Goal: Task Accomplishment & Management: Manage account settings

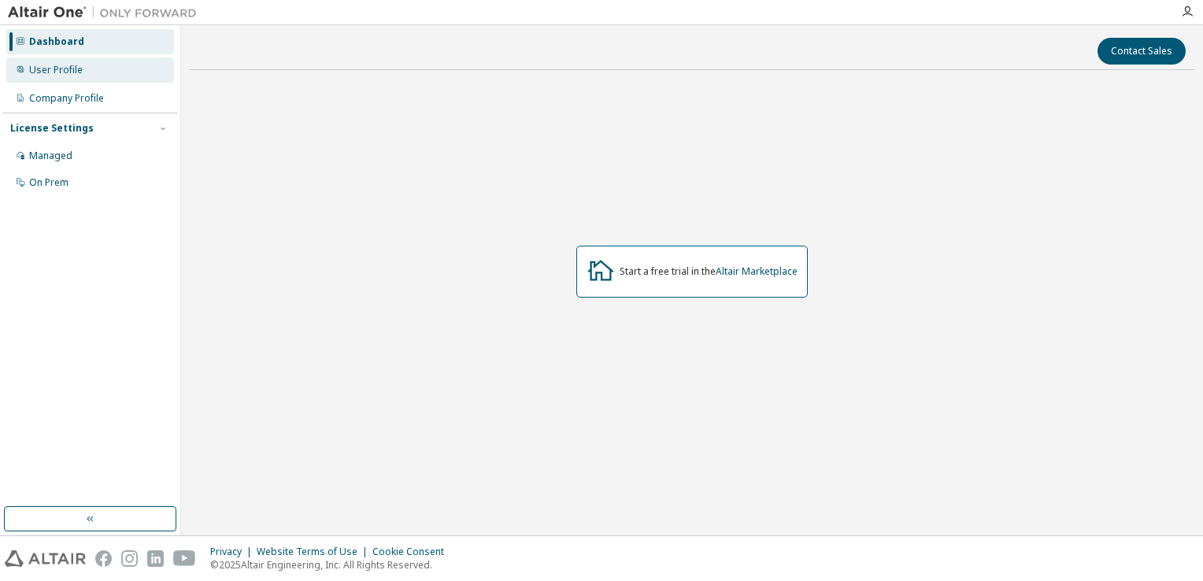
click at [58, 69] on div "User Profile" at bounding box center [56, 70] width 54 height 13
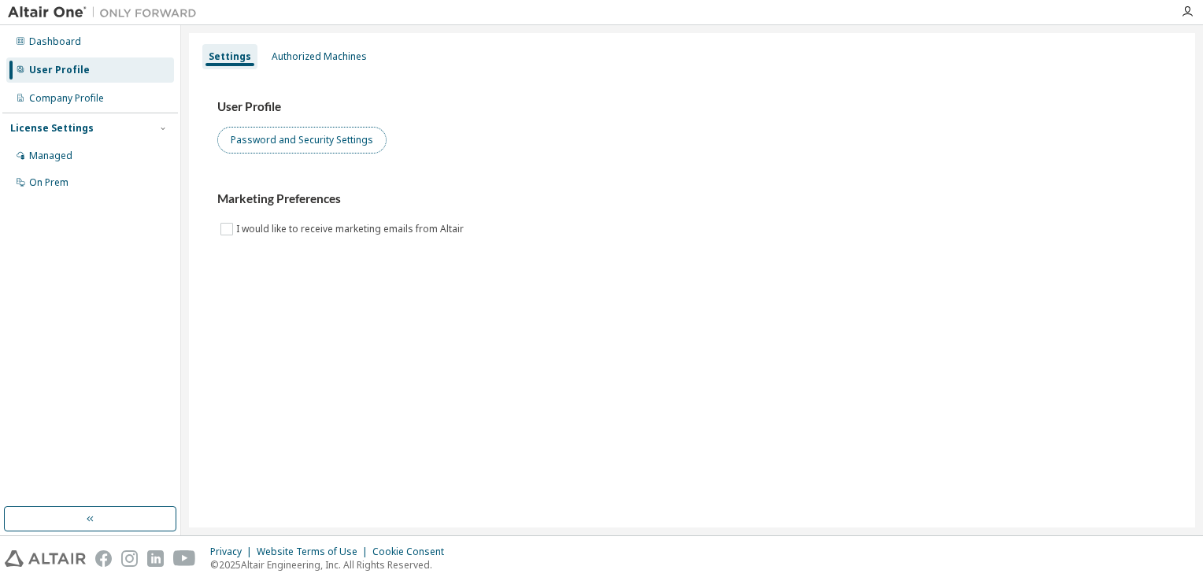
click at [271, 141] on button "Password and Security Settings" at bounding box center [301, 140] width 169 height 27
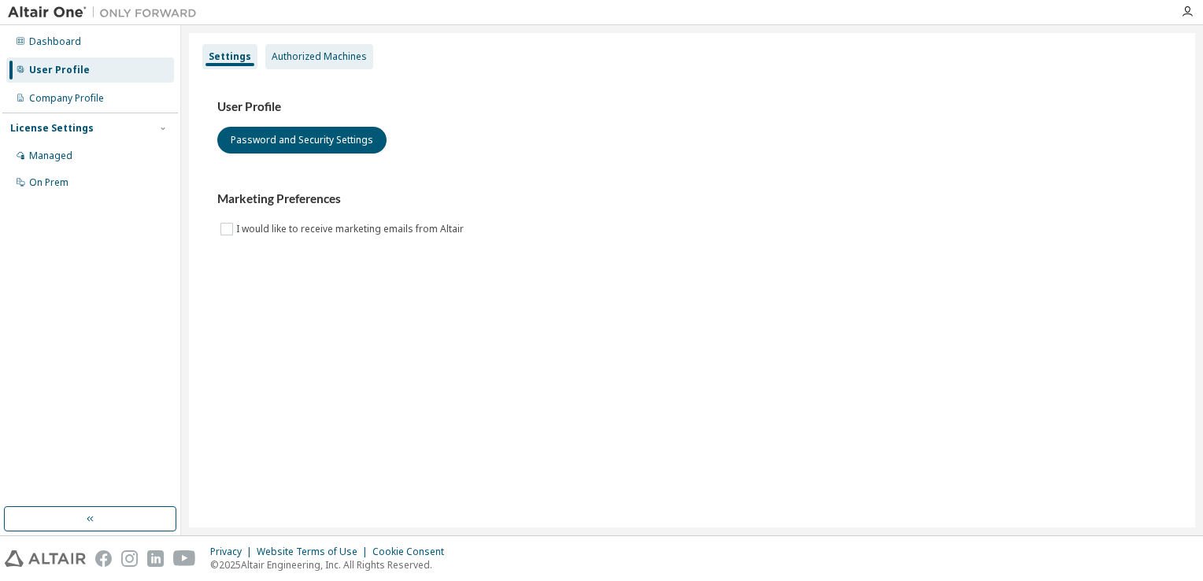
click at [312, 52] on div "Authorized Machines" at bounding box center [319, 56] width 95 height 13
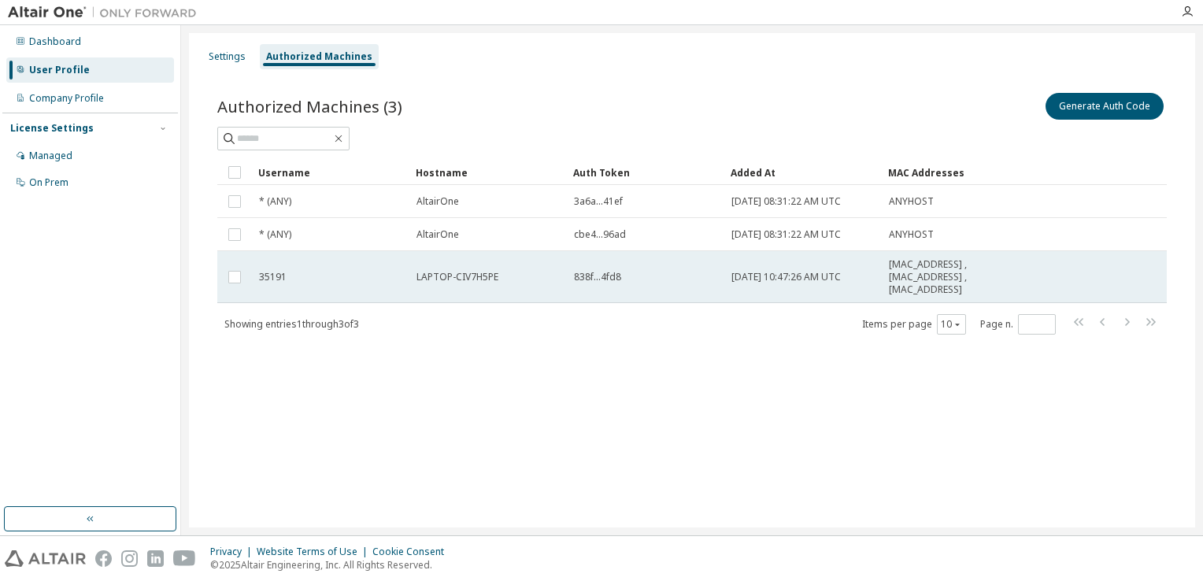
click at [589, 279] on span "838f...4fd8" at bounding box center [597, 277] width 47 height 13
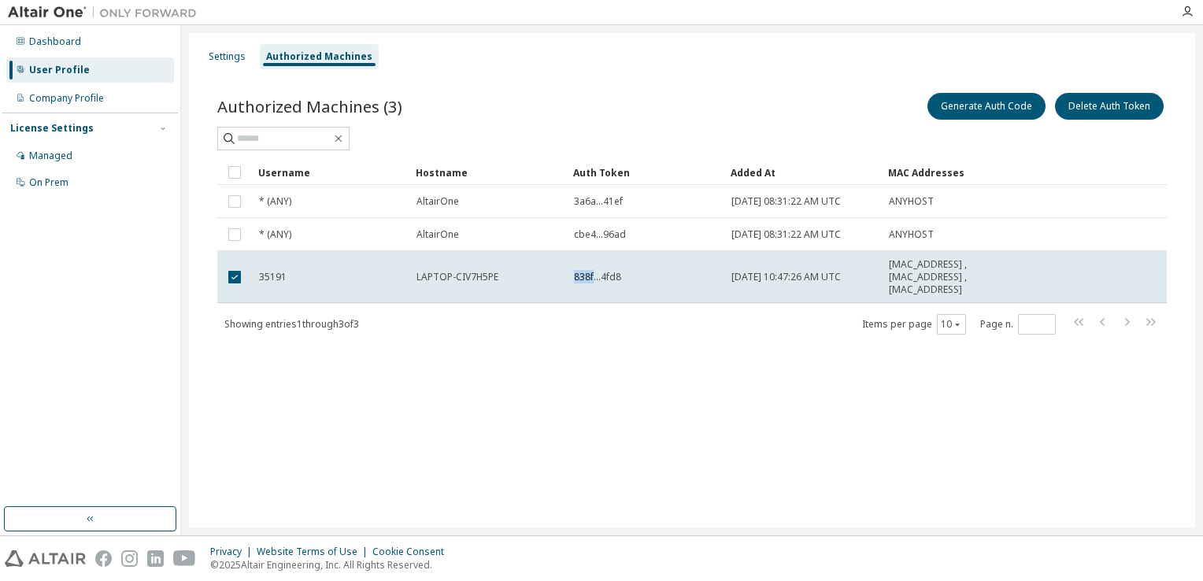
click at [589, 279] on span "838f...4fd8" at bounding box center [597, 277] width 47 height 13
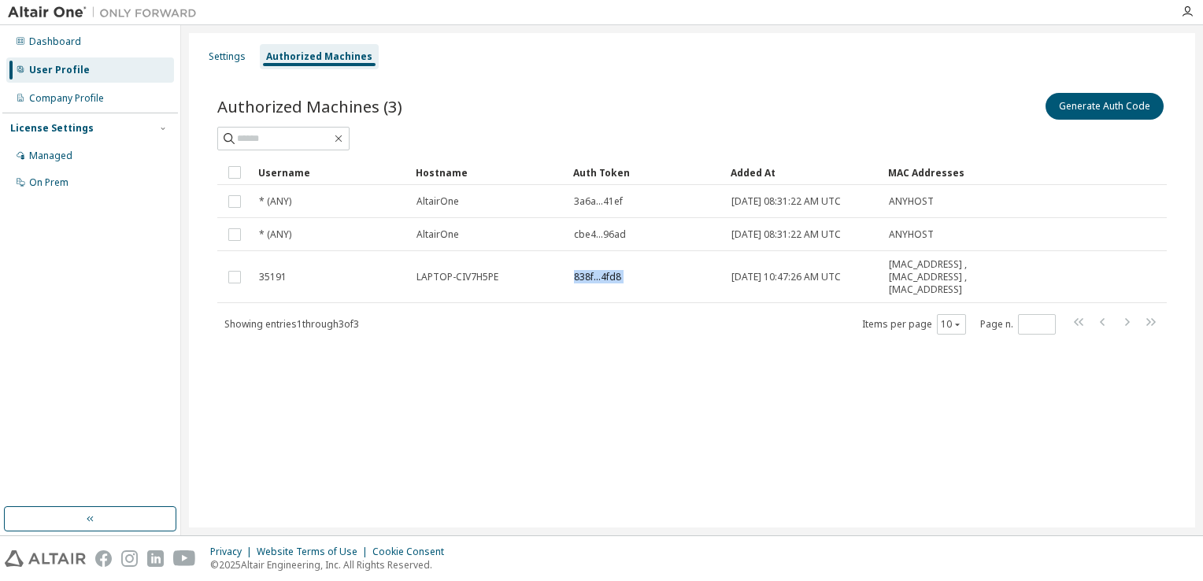
click at [589, 279] on span "838f...4fd8" at bounding box center [597, 277] width 47 height 13
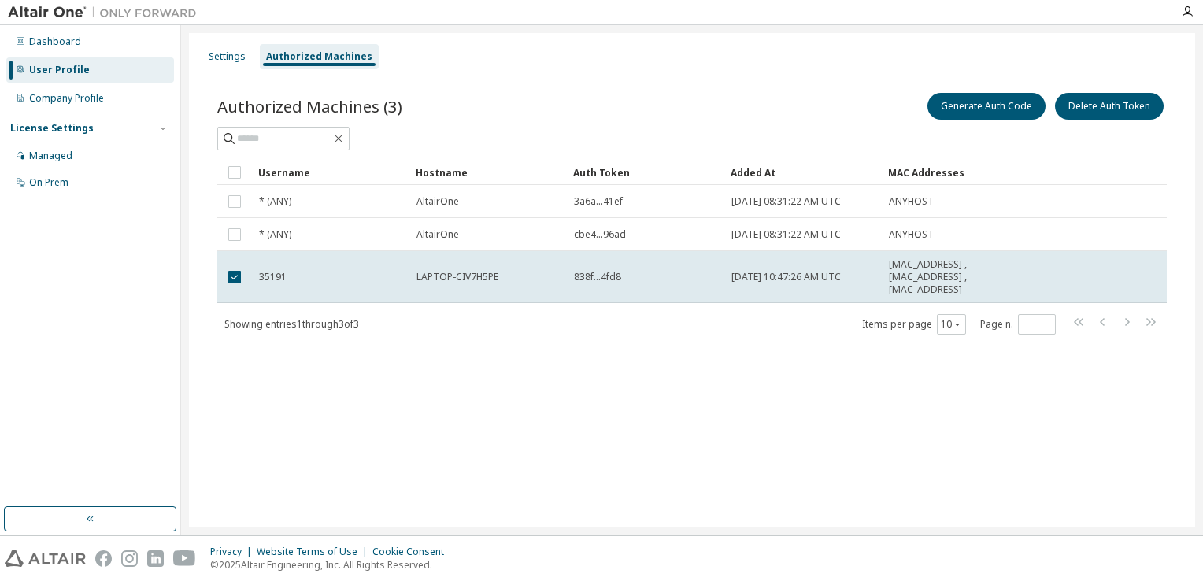
click at [589, 279] on span "838f...4fd8" at bounding box center [597, 277] width 47 height 13
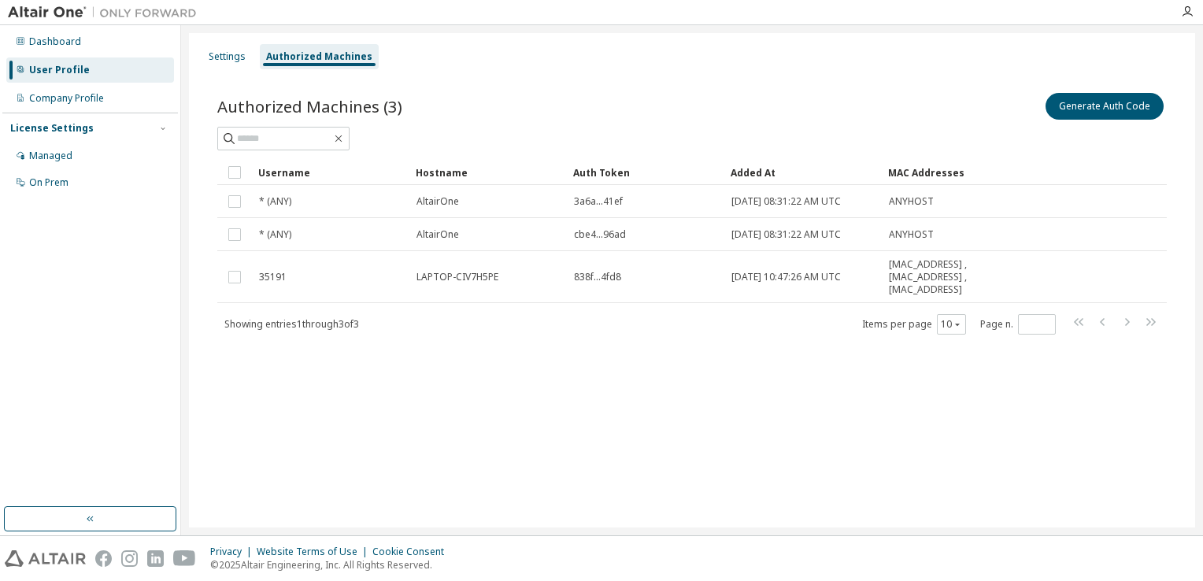
click at [589, 279] on span "838f...4fd8" at bounding box center [597, 277] width 47 height 13
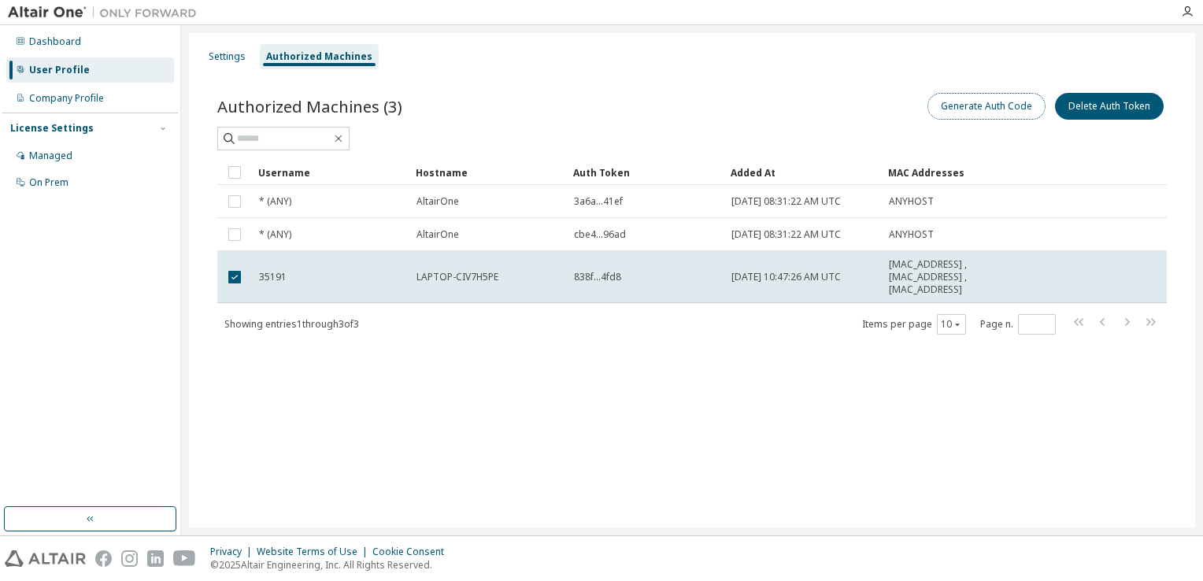
click at [954, 114] on button "Generate Auth Code" at bounding box center [986, 106] width 118 height 27
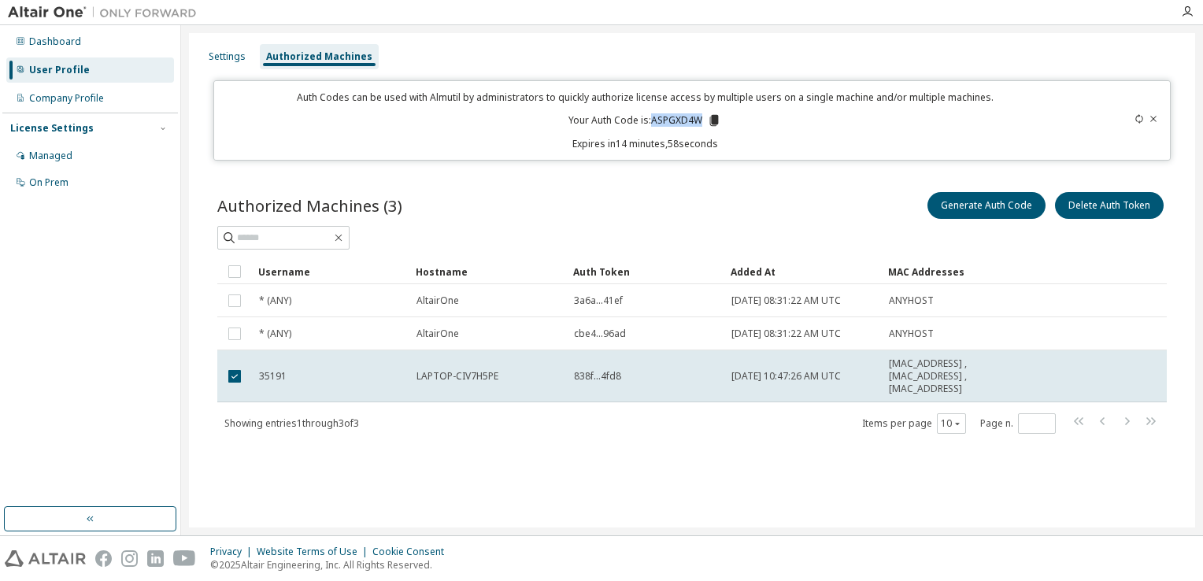
drag, startPoint x: 651, startPoint y: 120, endPoint x: 705, endPoint y: 127, distance: 53.9
click at [705, 127] on p "Your Auth Code is: ASPGXD4W" at bounding box center [644, 120] width 153 height 14
copy p "ASPGXD4W"
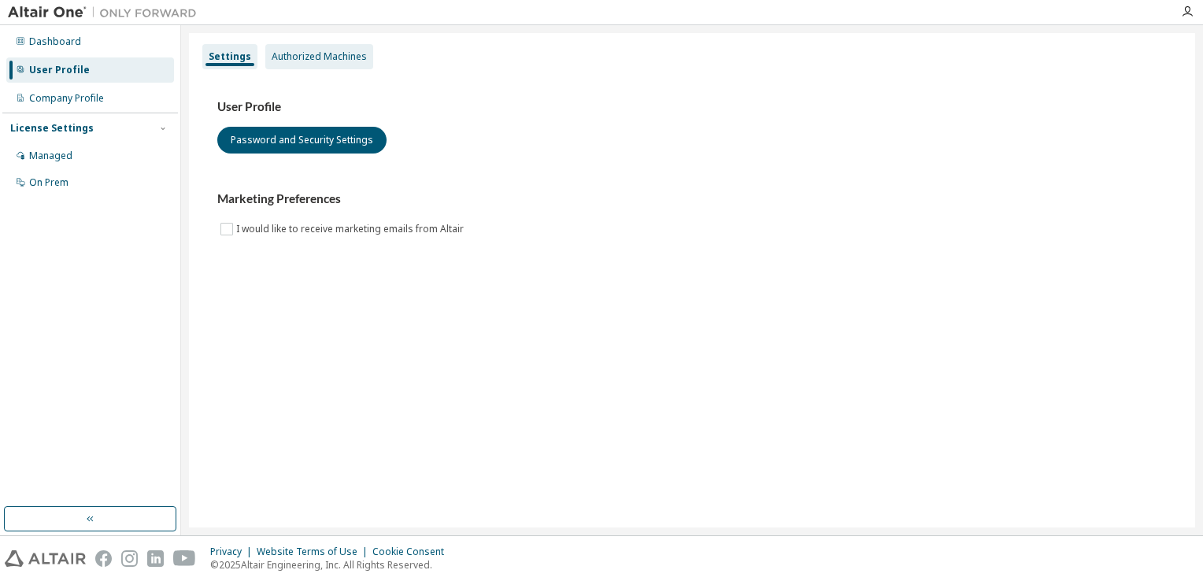
click at [324, 61] on div "Authorized Machines" at bounding box center [319, 56] width 95 height 13
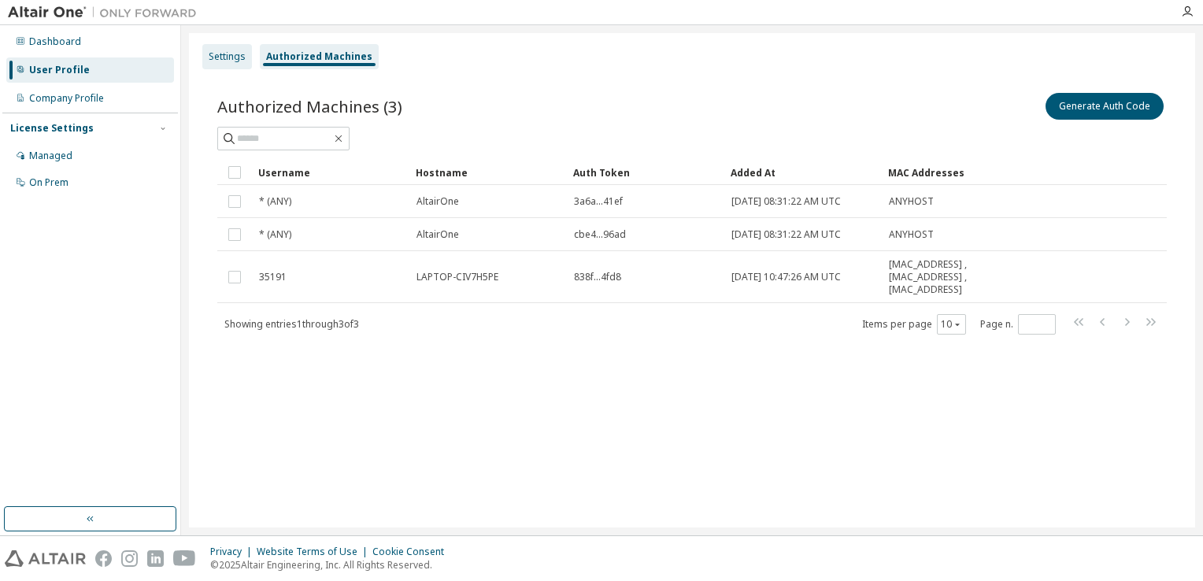
click at [233, 55] on div "Settings" at bounding box center [227, 56] width 37 height 13
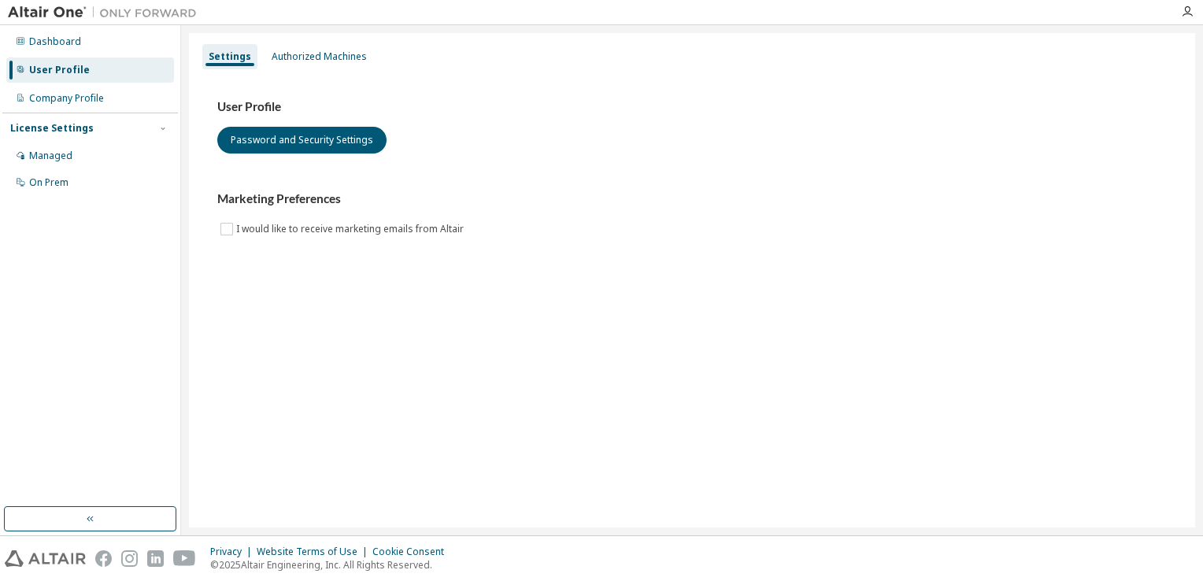
click at [0, 88] on div "Dashboard User Profile Company Profile License Settings Managed On Prem" at bounding box center [90, 280] width 181 height 510
click at [59, 90] on div "Company Profile" at bounding box center [90, 98] width 168 height 25
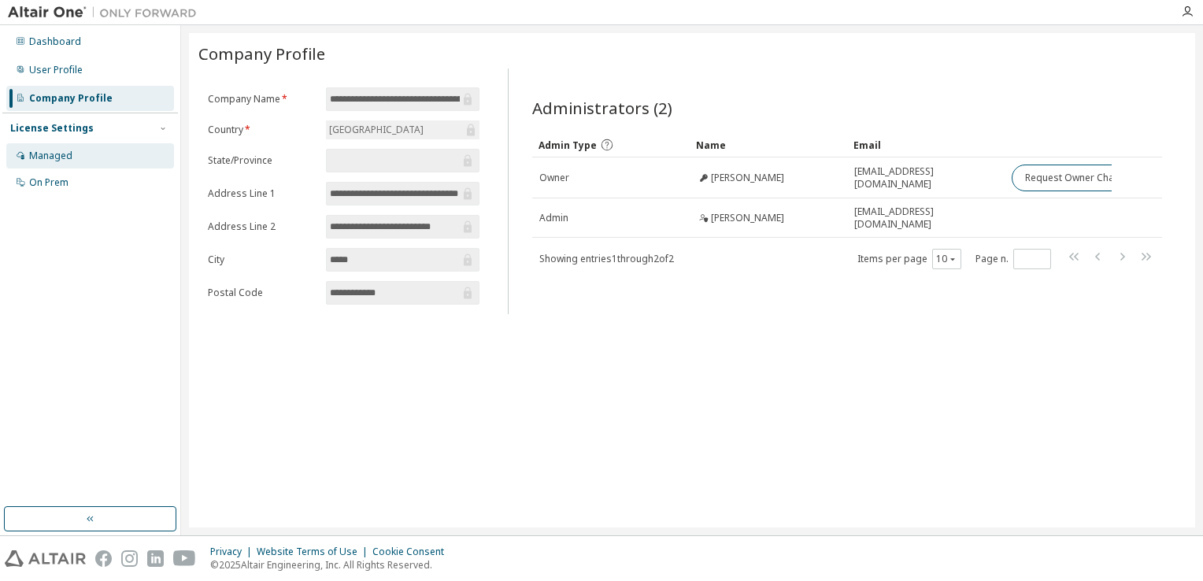
click at [78, 163] on div "Managed" at bounding box center [90, 155] width 168 height 25
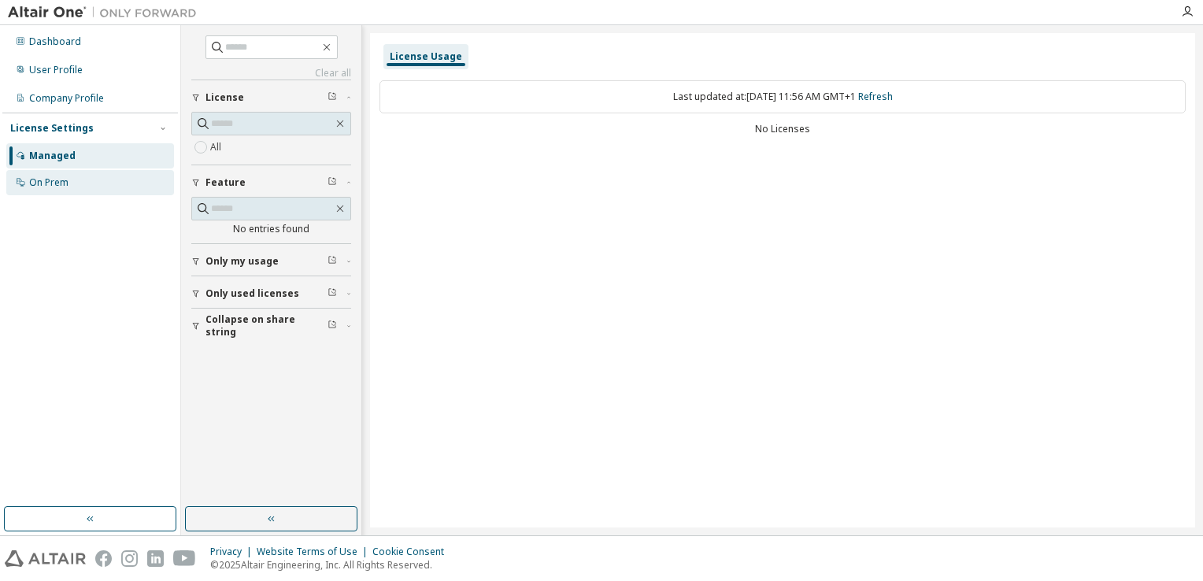
click at [78, 187] on div "On Prem" at bounding box center [90, 182] width 168 height 25
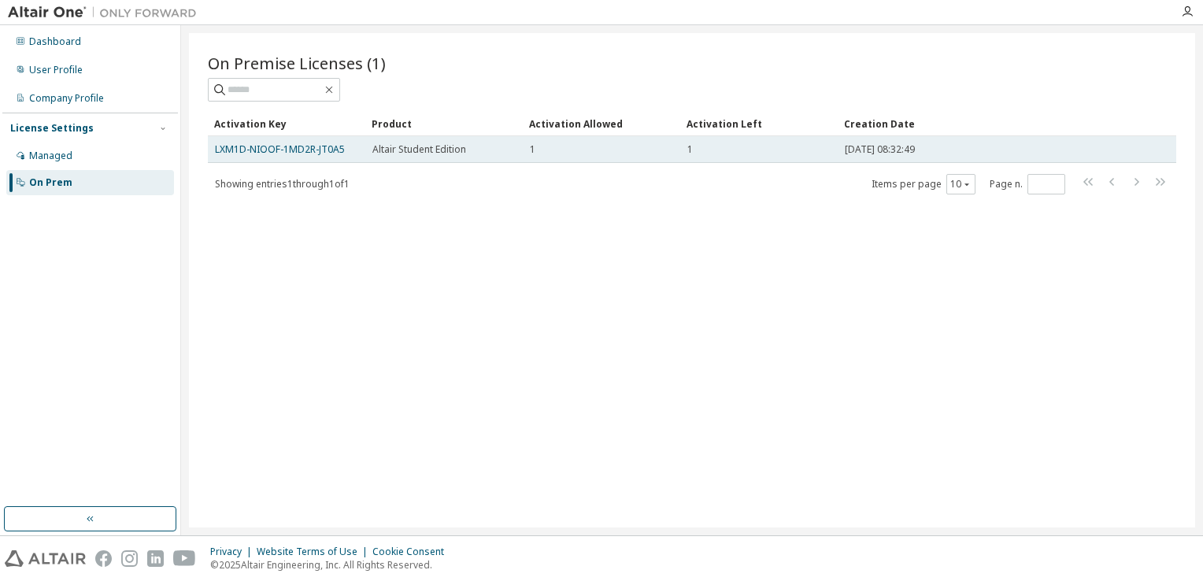
click at [565, 144] on div "1" at bounding box center [601, 149] width 143 height 13
drag, startPoint x: 347, startPoint y: 150, endPoint x: 213, endPoint y: 153, distance: 133.9
click at [213, 153] on td "LXM1D-NIOOF-1MD2R-JT0A5" at bounding box center [286, 149] width 157 height 27
copy link "LXM1D-NIOOF-1MD2R-JT0A5"
